Goal: Transaction & Acquisition: Purchase product/service

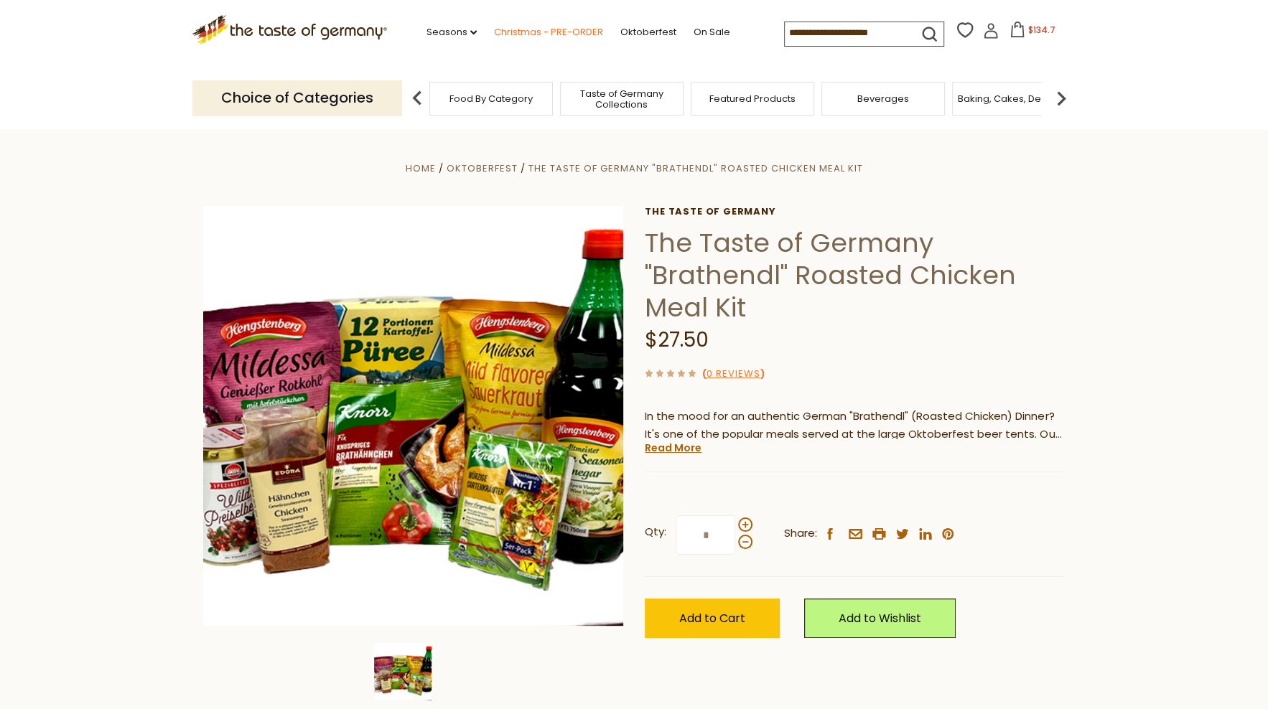
click at [560, 36] on link "Christmas - PRE-ORDER" at bounding box center [548, 32] width 109 height 16
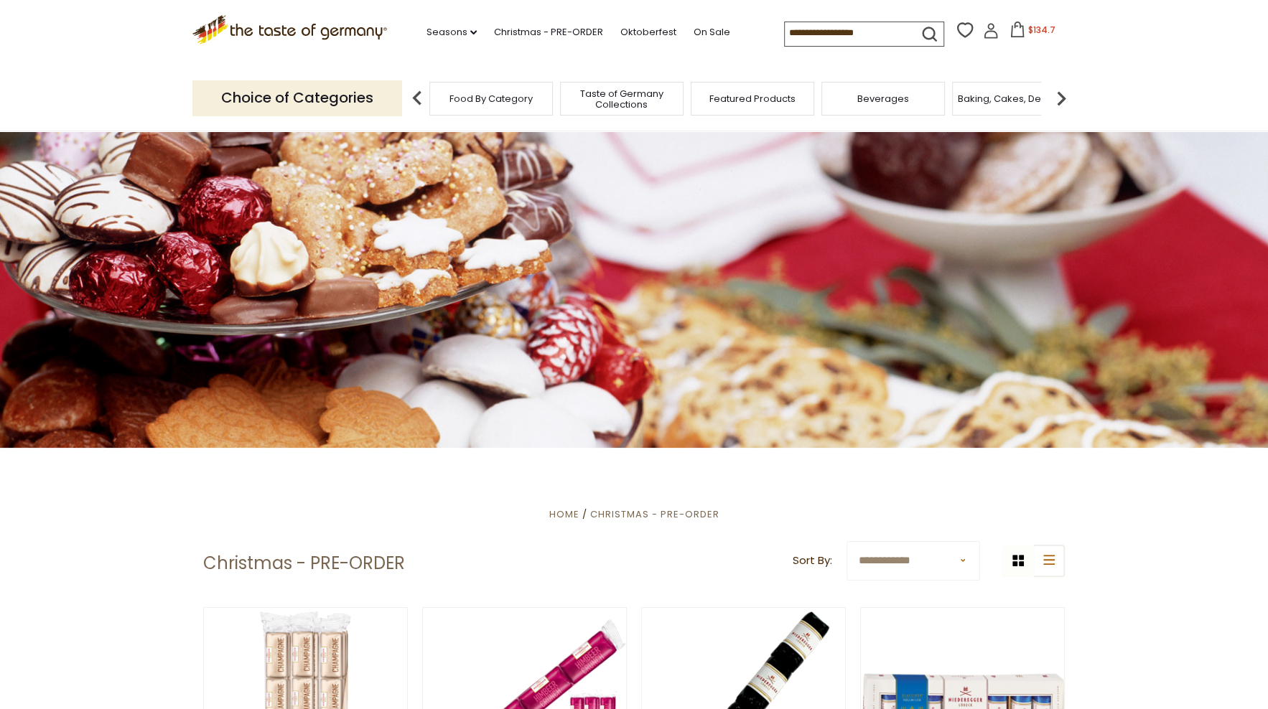
click at [1039, 31] on span "$134.7" at bounding box center [1041, 30] width 27 height 12
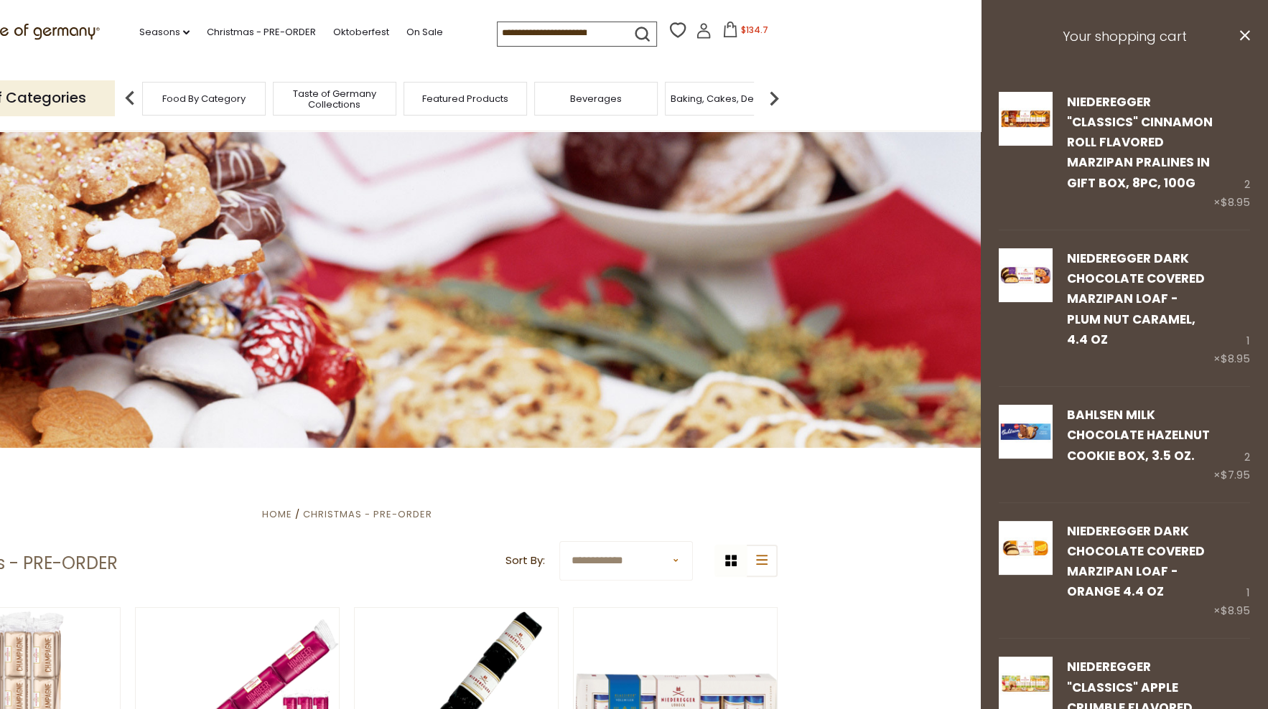
click at [867, 103] on header "Free Shipping Starts at $80.00. Varies by Region. Exclusions Apply. Click here …" at bounding box center [347, 65] width 1268 height 131
click at [350, 101] on span "Taste of Germany Collections" at bounding box center [334, 99] width 115 height 22
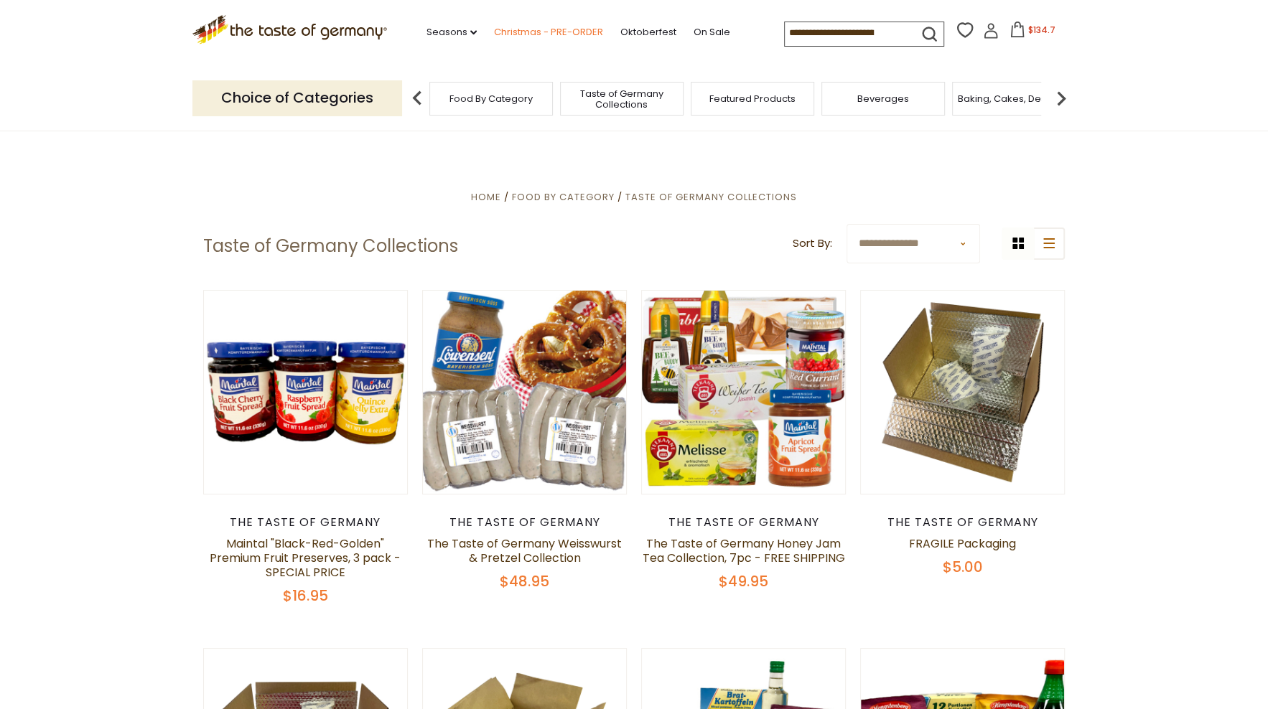
click at [541, 34] on link "Christmas - PRE-ORDER" at bounding box center [548, 32] width 109 height 16
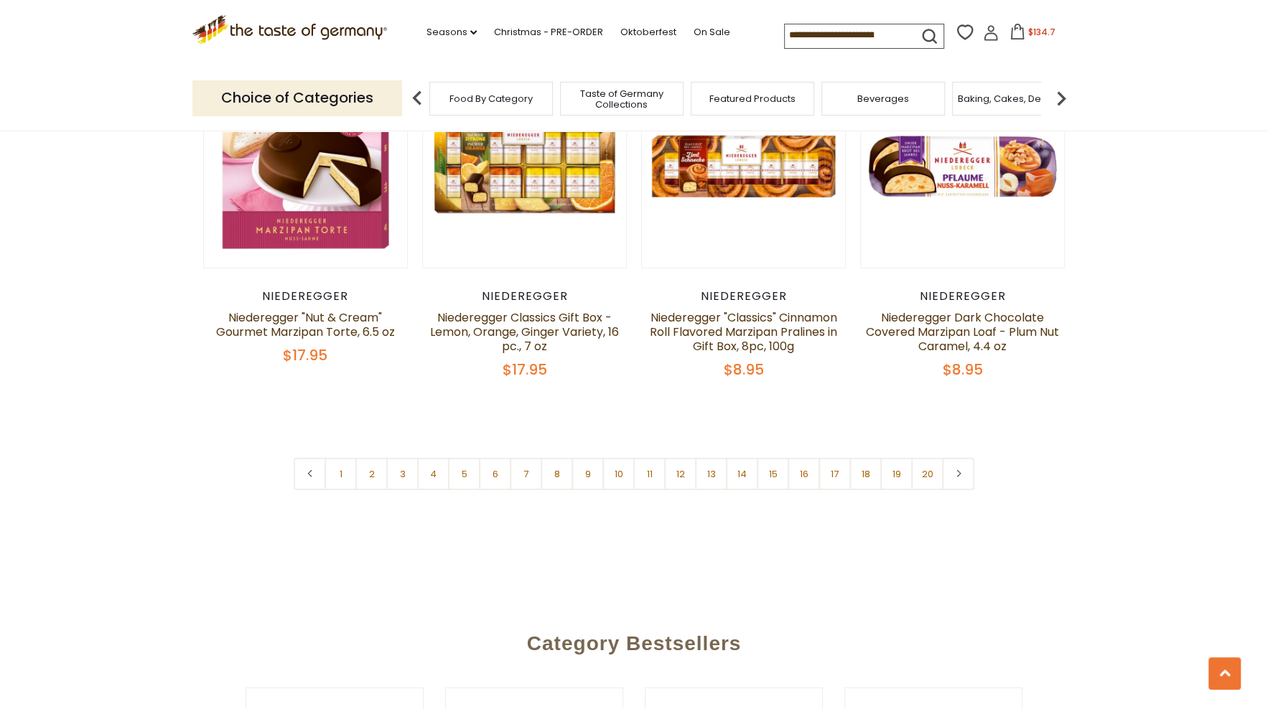
scroll to position [3569, 0]
